Goal: Check status: Check status

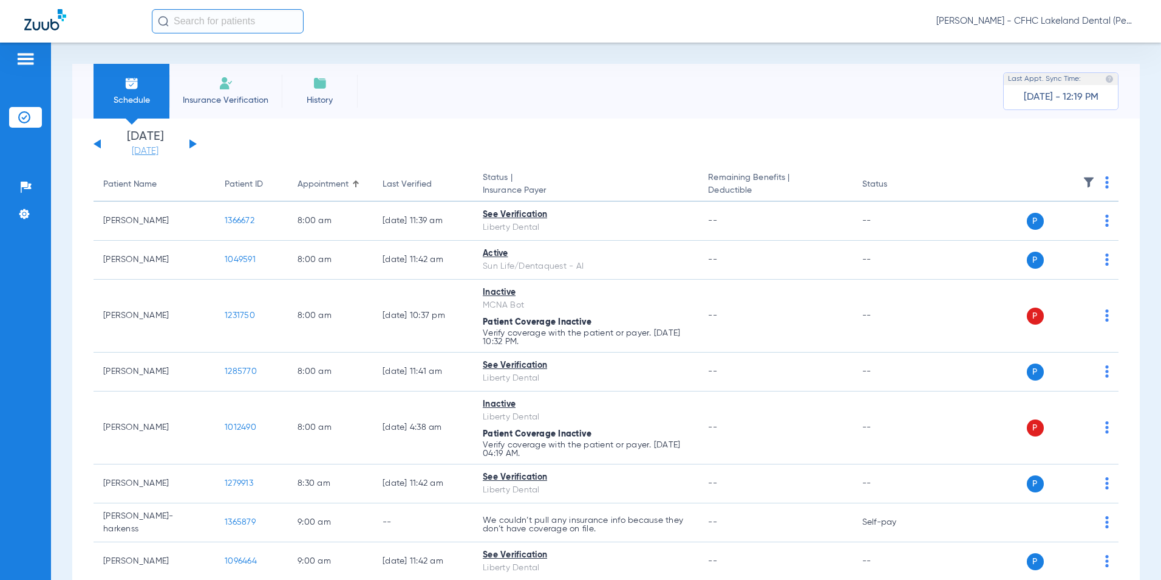
click at [137, 145] on link "[DATE]" at bounding box center [145, 151] width 73 height 12
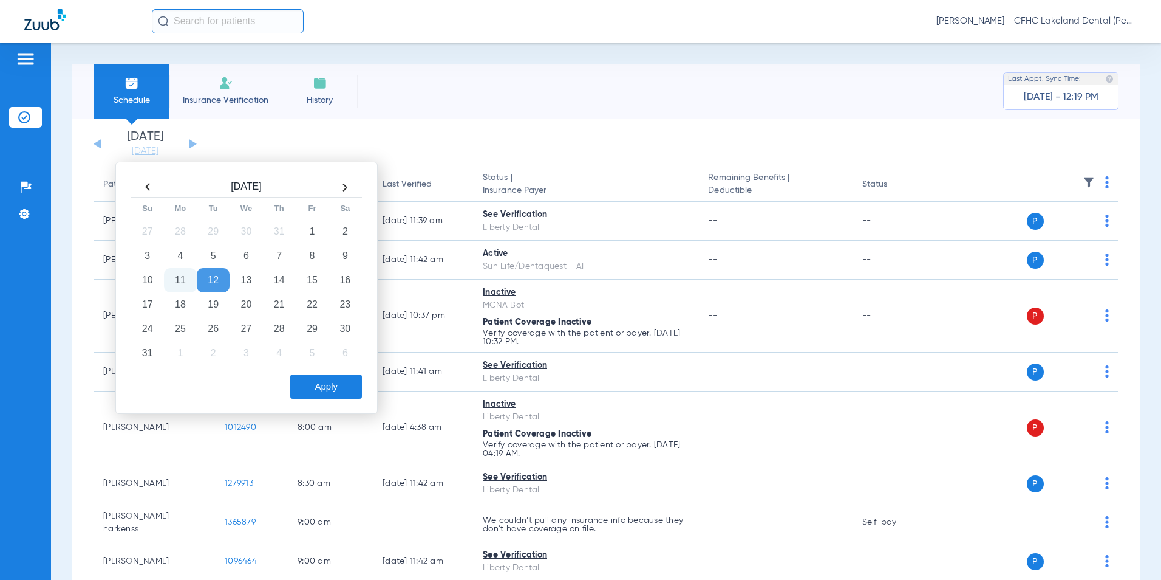
click at [175, 274] on td "11" at bounding box center [180, 280] width 33 height 24
click at [327, 391] on button "Apply" at bounding box center [326, 386] width 72 height 24
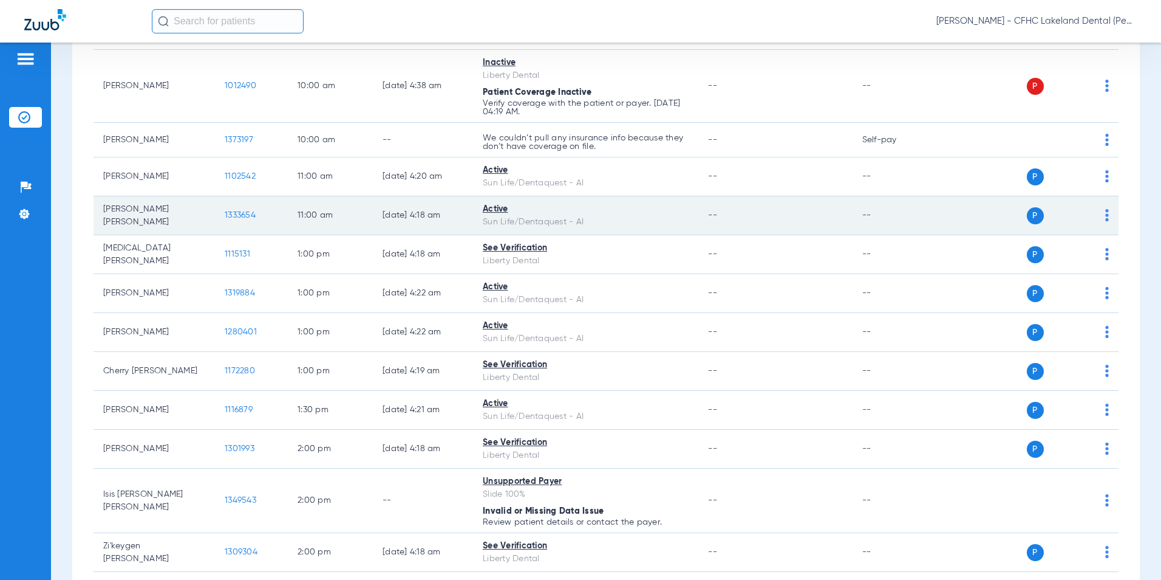
scroll to position [425, 0]
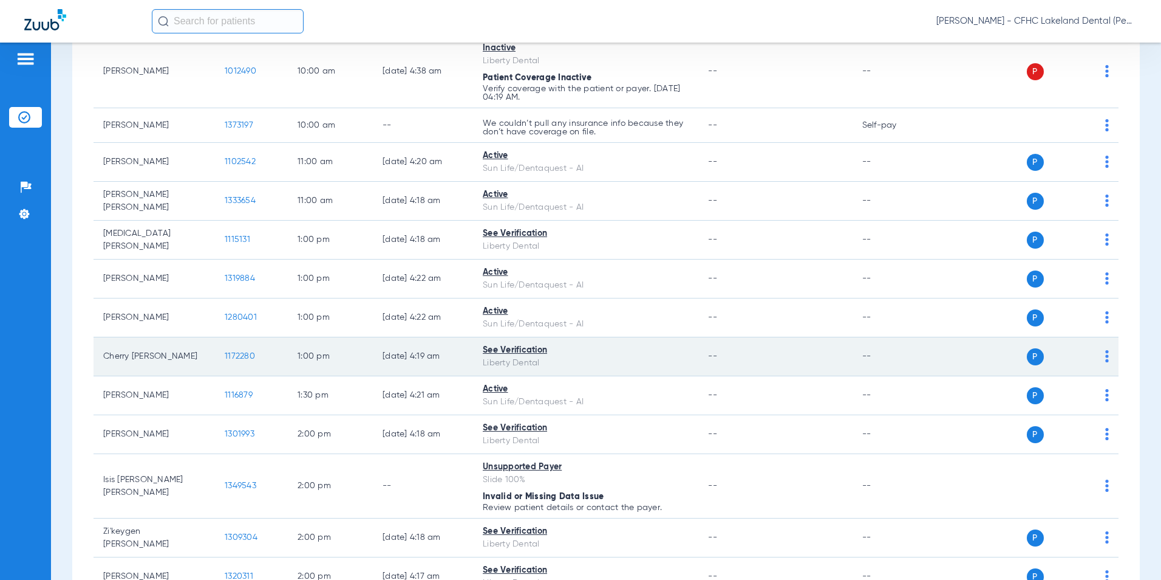
click at [244, 356] on span "1172280" at bounding box center [240, 356] width 30 height 9
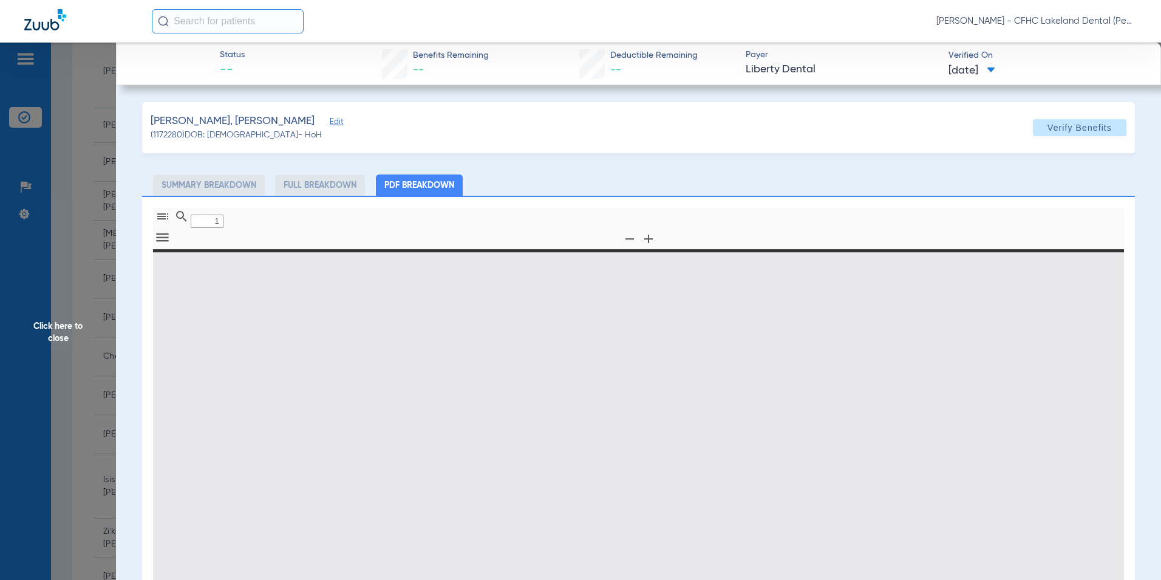
type input "0"
select select "page-width"
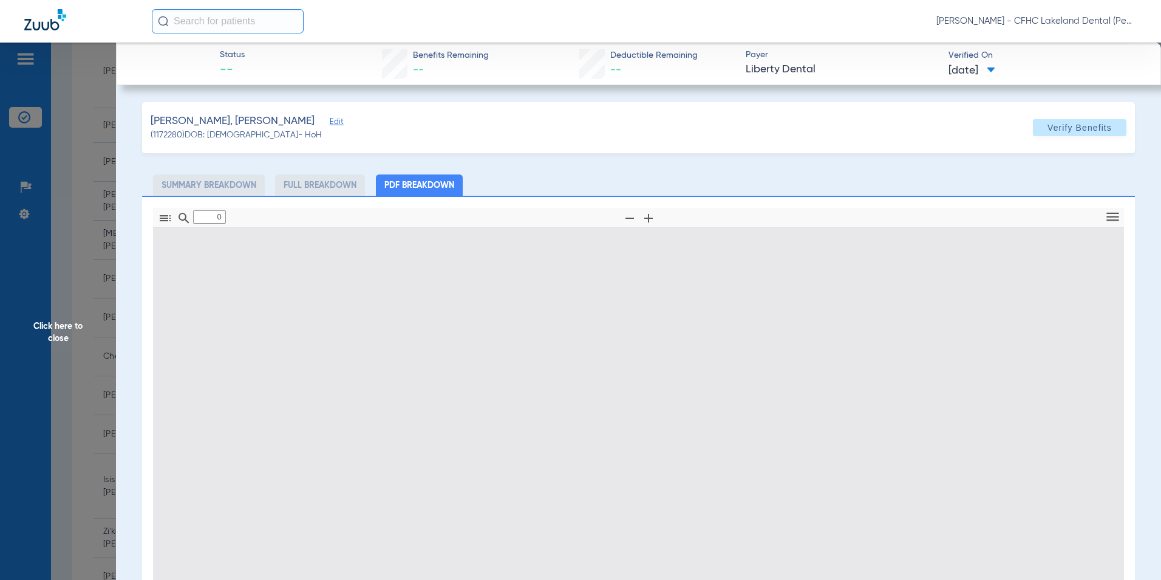
type input "1"
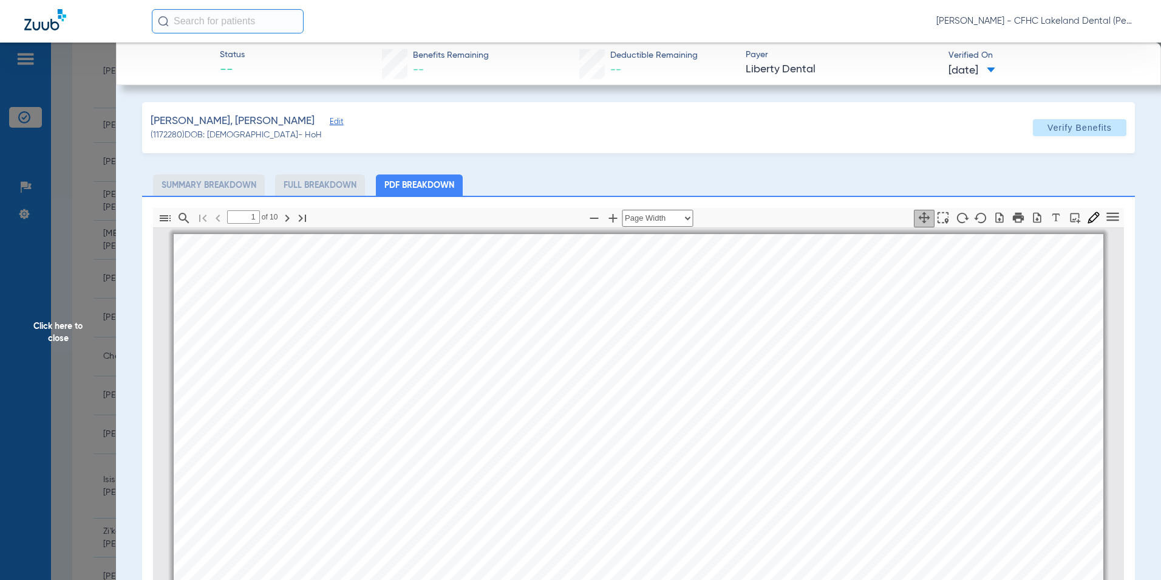
scroll to position [6, 0]
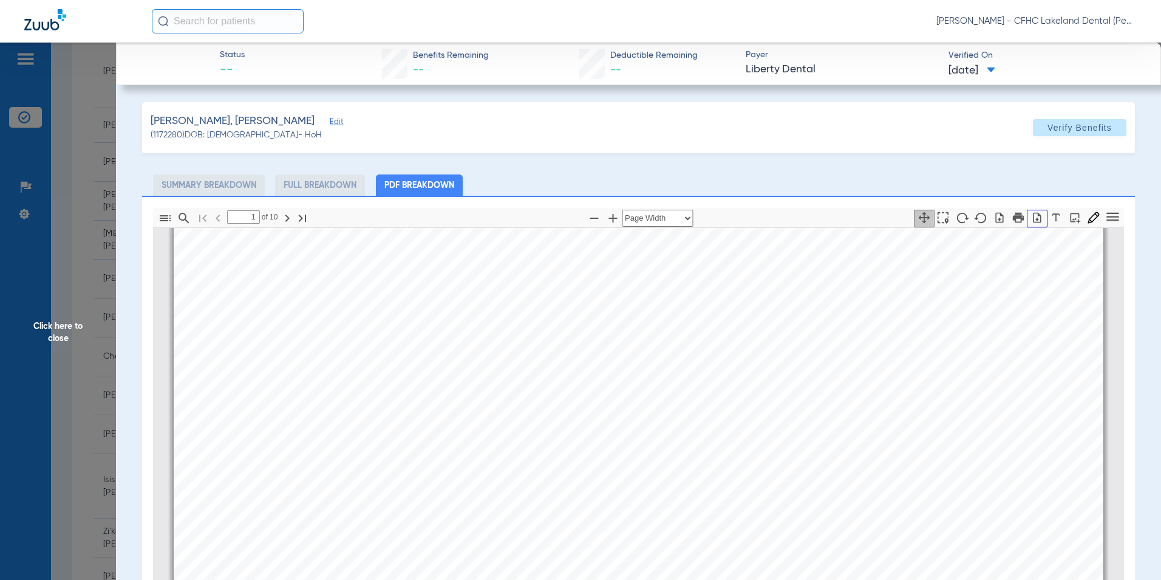
click at [1031, 217] on icon "button" at bounding box center [1037, 217] width 12 height 12
drag, startPoint x: 53, startPoint y: 327, endPoint x: 145, endPoint y: 303, distance: 94.9
click at [53, 327] on span "Click here to close" at bounding box center [58, 333] width 116 height 580
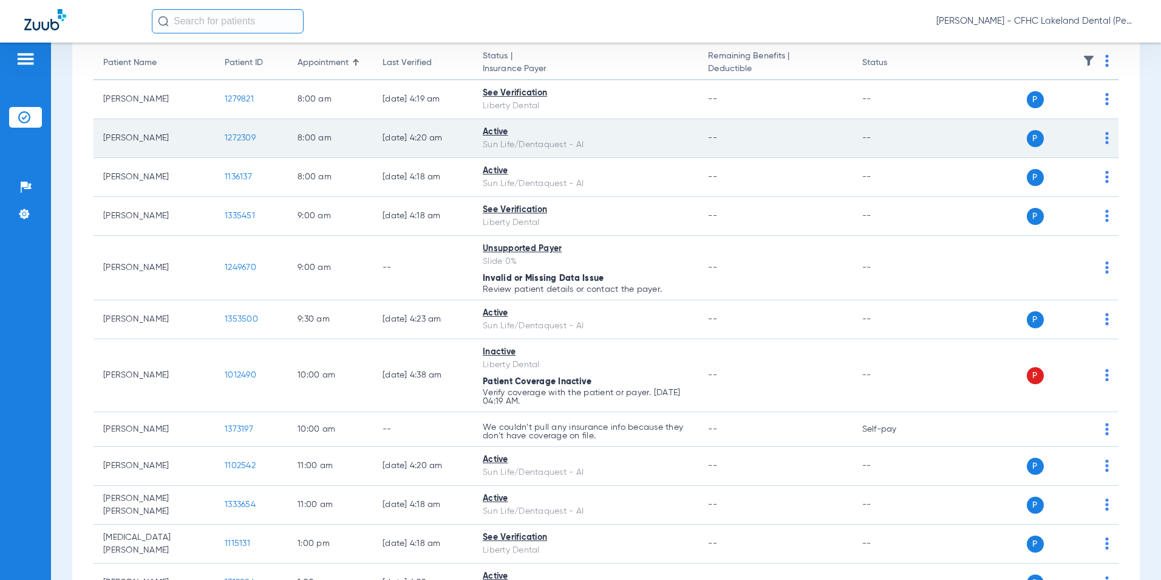
scroll to position [0, 0]
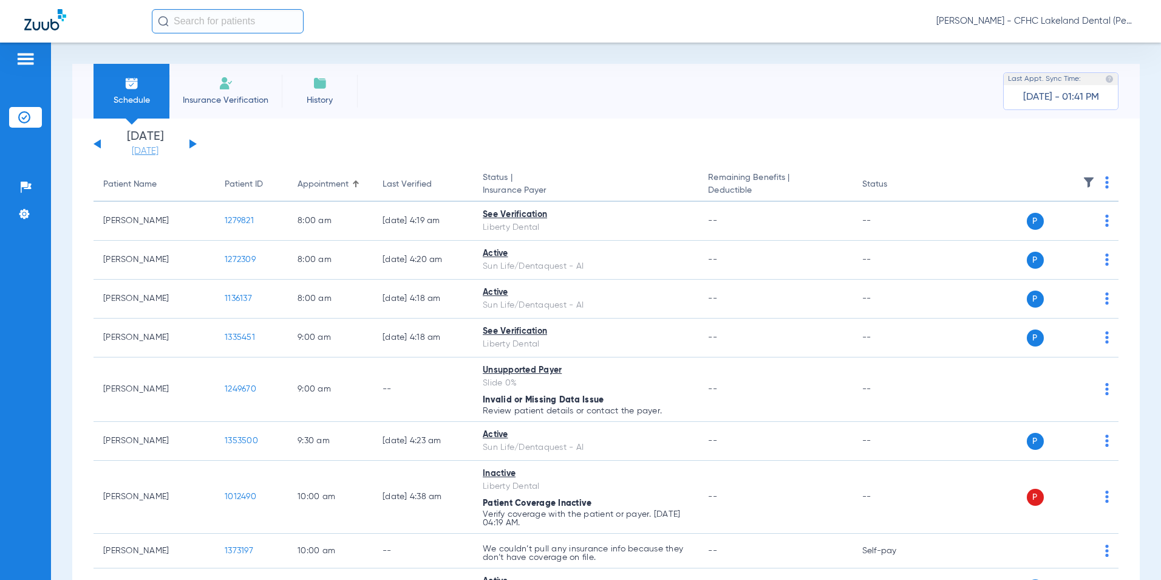
click at [138, 151] on link "[DATE]" at bounding box center [145, 151] width 73 height 12
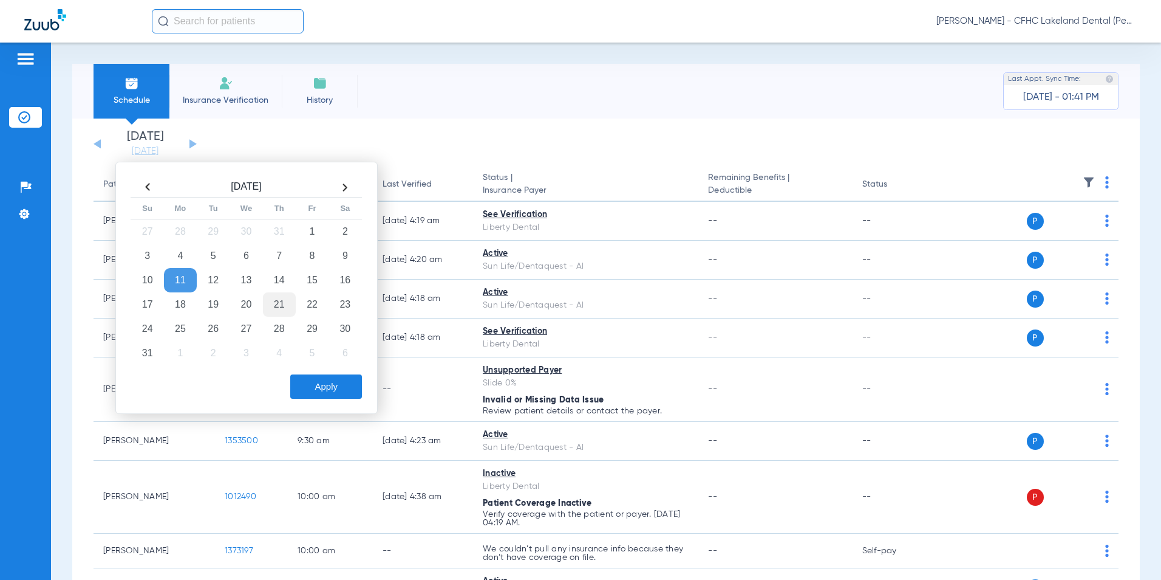
drag, startPoint x: 251, startPoint y: 278, endPoint x: 279, endPoint y: 299, distance: 35.1
click at [251, 278] on td "13" at bounding box center [246, 280] width 33 height 24
click at [324, 386] on button "Apply" at bounding box center [326, 386] width 72 height 24
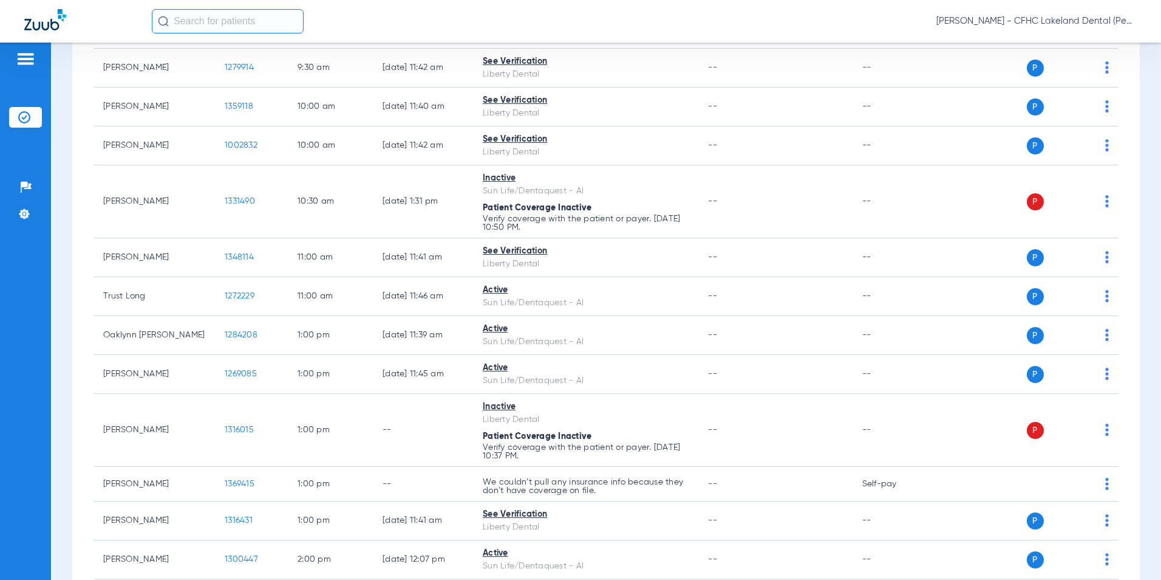
scroll to position [668, 0]
